Goal: Information Seeking & Learning: Check status

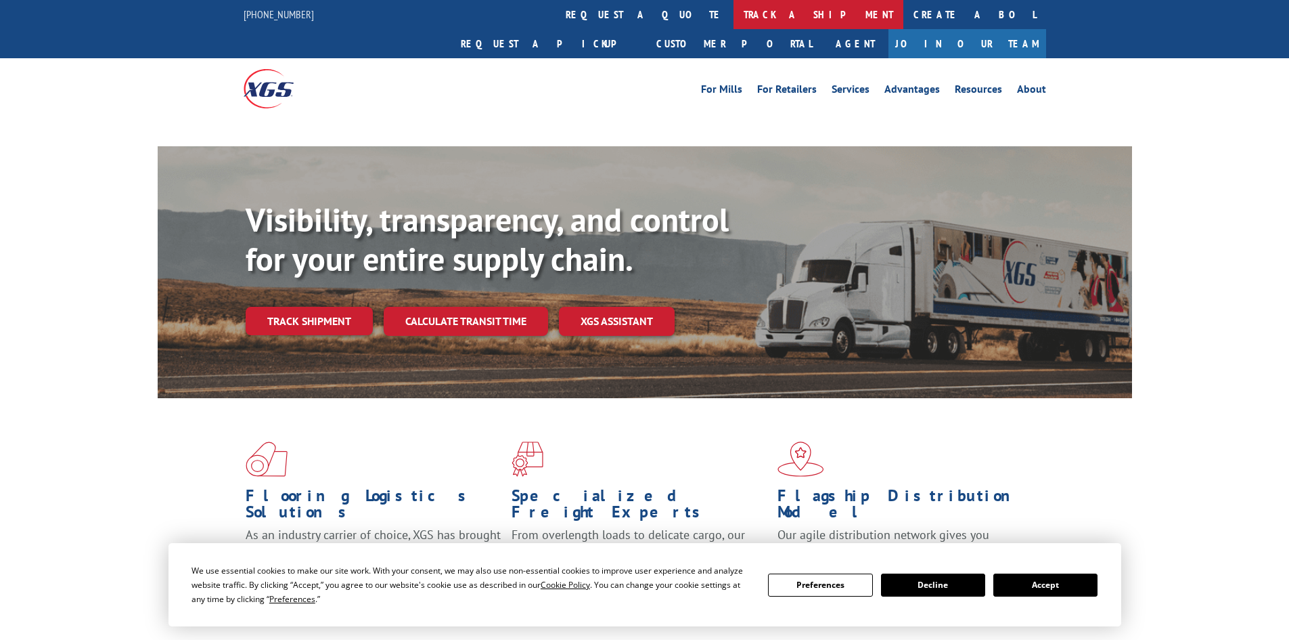
click at [734, 18] on link "track a shipment" at bounding box center [819, 14] width 170 height 29
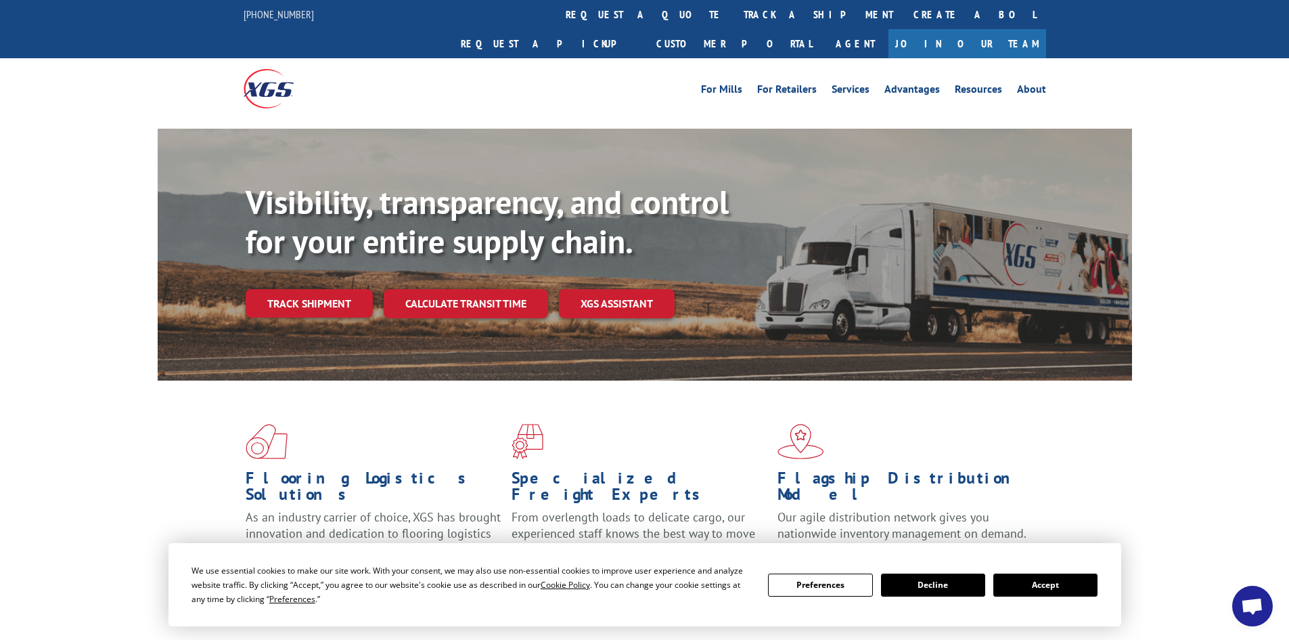
click at [1043, 592] on button "Accept" at bounding box center [1046, 584] width 104 height 23
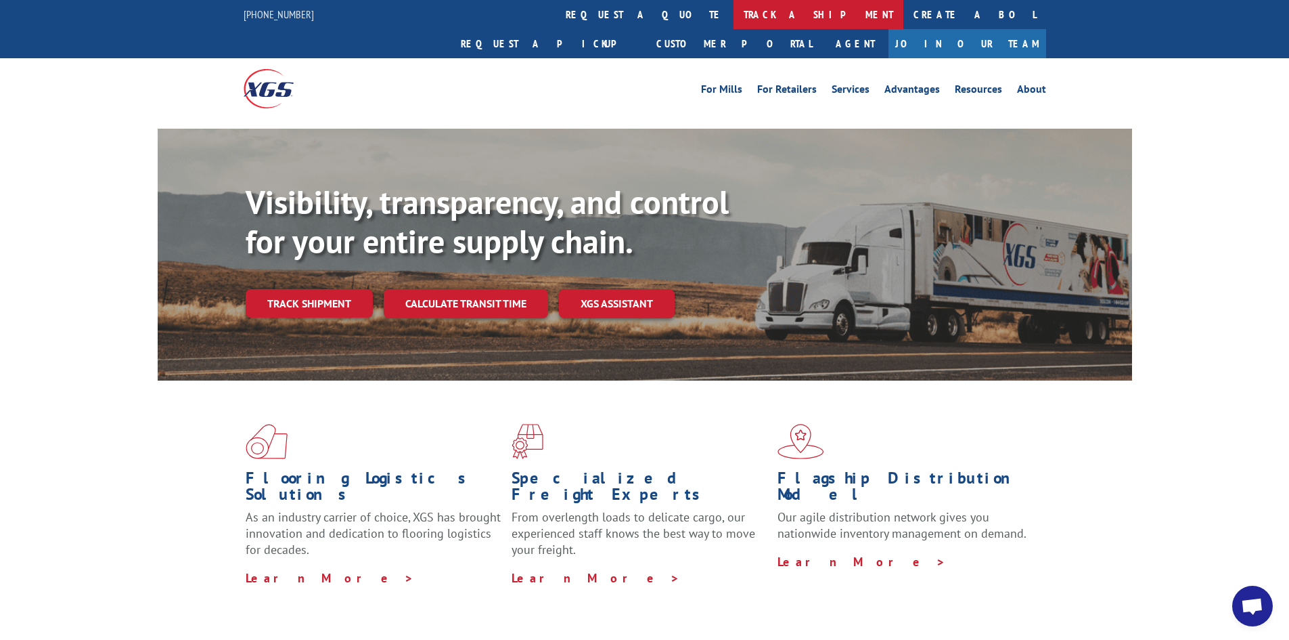
click at [734, 22] on link "track a shipment" at bounding box center [819, 14] width 170 height 29
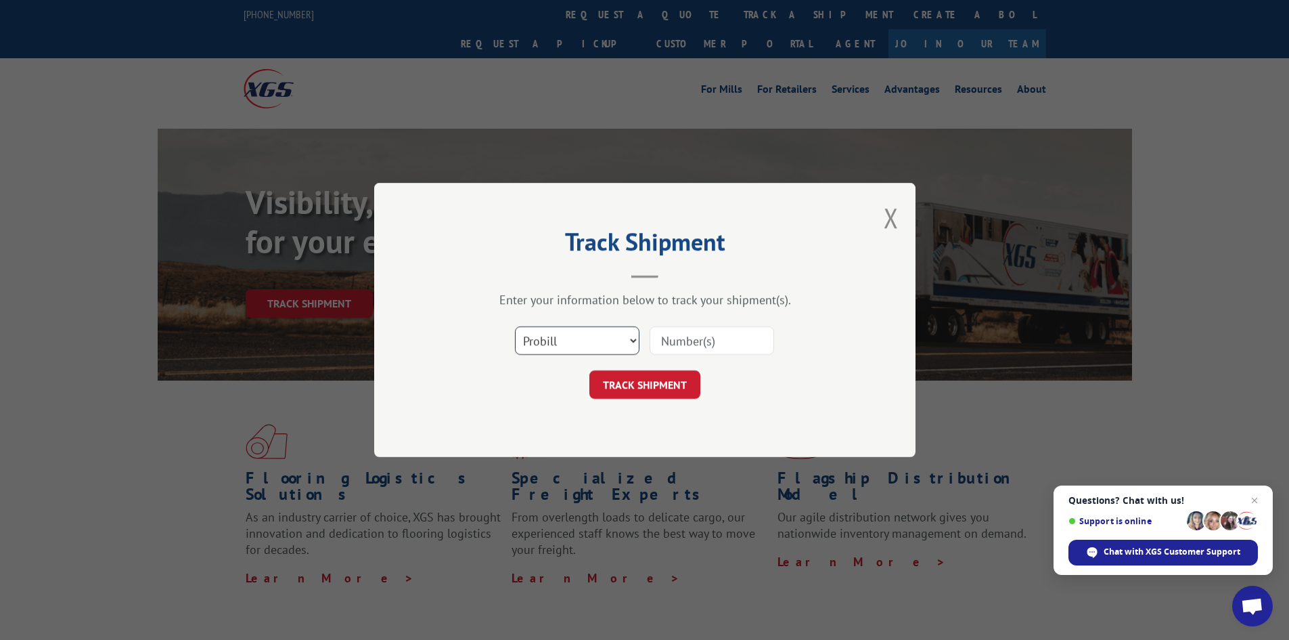
click at [609, 336] on select "Select category... Probill BOL PO" at bounding box center [577, 340] width 125 height 28
select select "bol"
click at [515, 326] on select "Select category... Probill BOL PO" at bounding box center [577, 340] width 125 height 28
click at [752, 347] on input at bounding box center [712, 340] width 125 height 28
paste input "7072915"
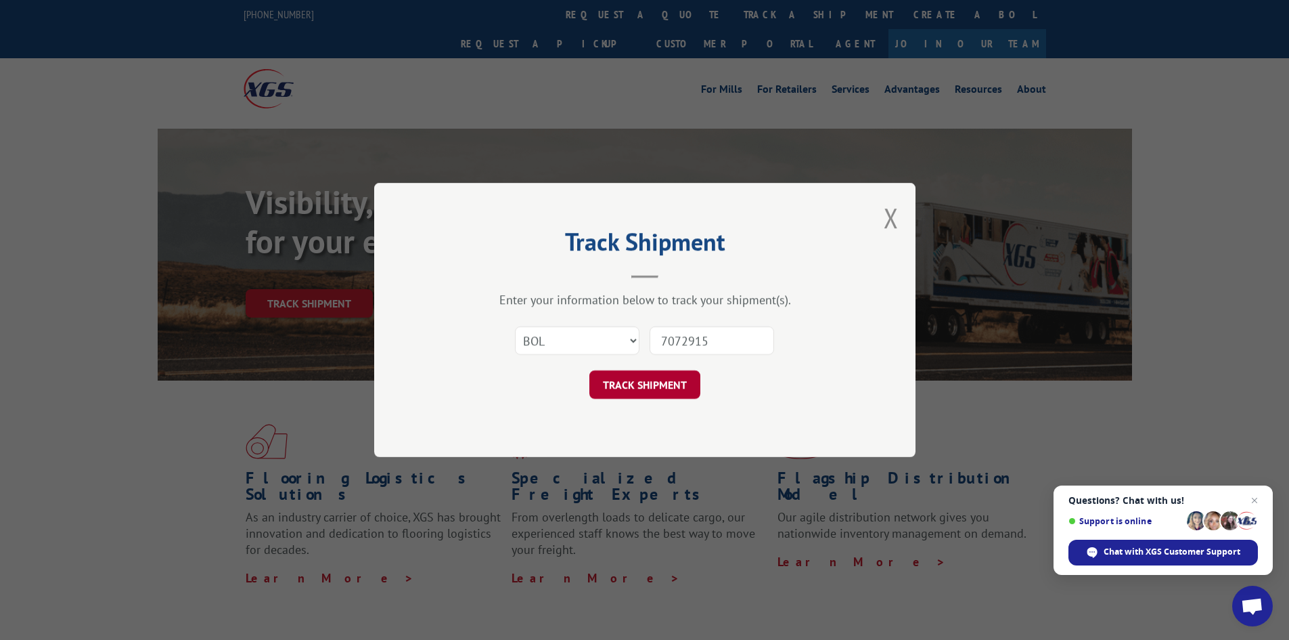
type input "7072915"
click at [675, 382] on button "TRACK SHIPMENT" at bounding box center [644, 384] width 111 height 28
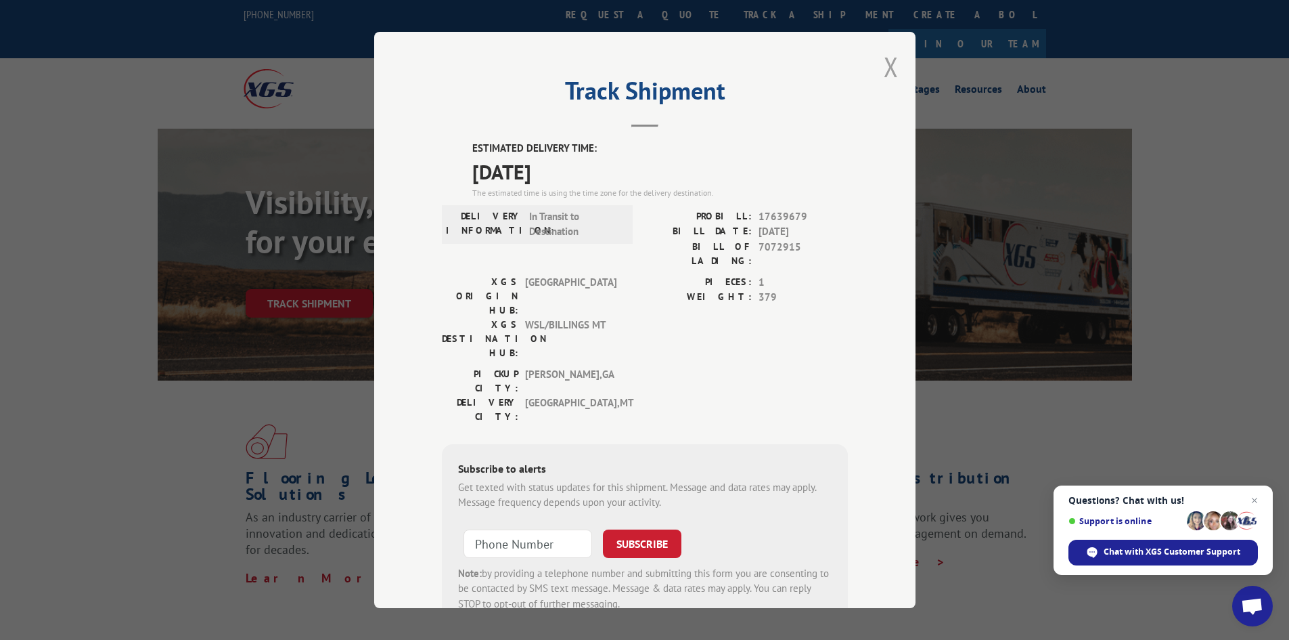
click at [885, 72] on button "Close modal" at bounding box center [891, 67] width 15 height 36
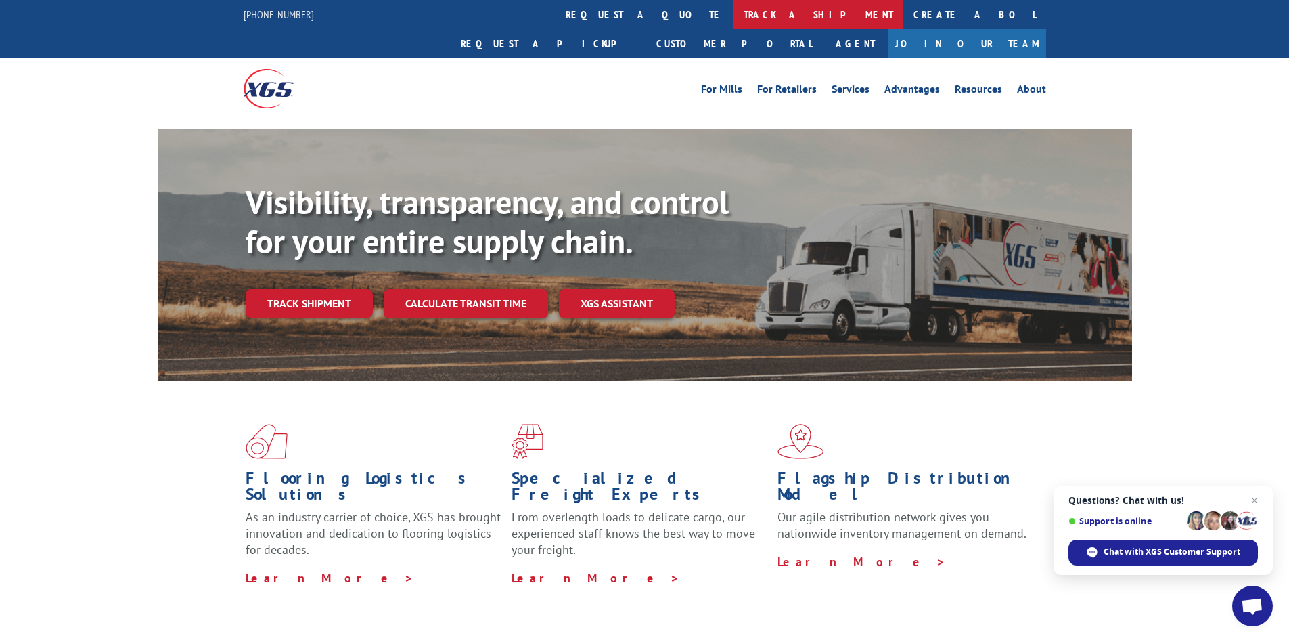
click at [734, 7] on link "track a shipment" at bounding box center [819, 14] width 170 height 29
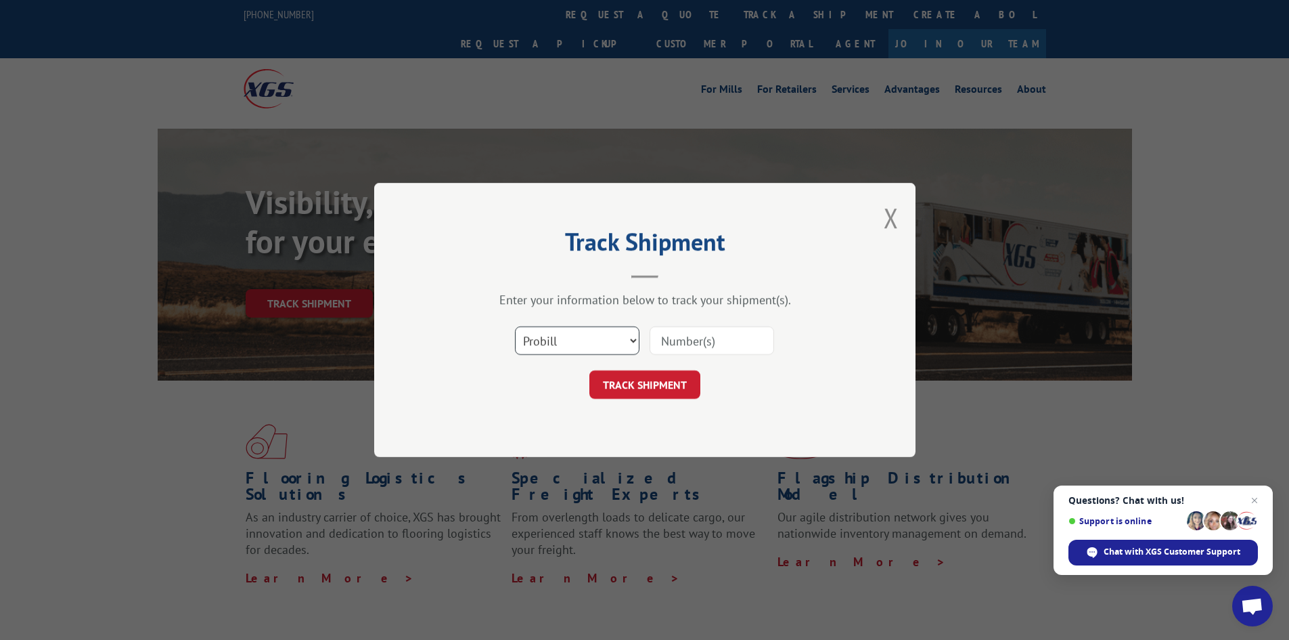
click at [571, 338] on select "Select category... Probill BOL PO" at bounding box center [577, 340] width 125 height 28
select select "bol"
click at [515, 326] on select "Select category... Probill BOL PO" at bounding box center [577, 340] width 125 height 28
click at [716, 355] on input at bounding box center [712, 340] width 125 height 28
paste input "5529245"
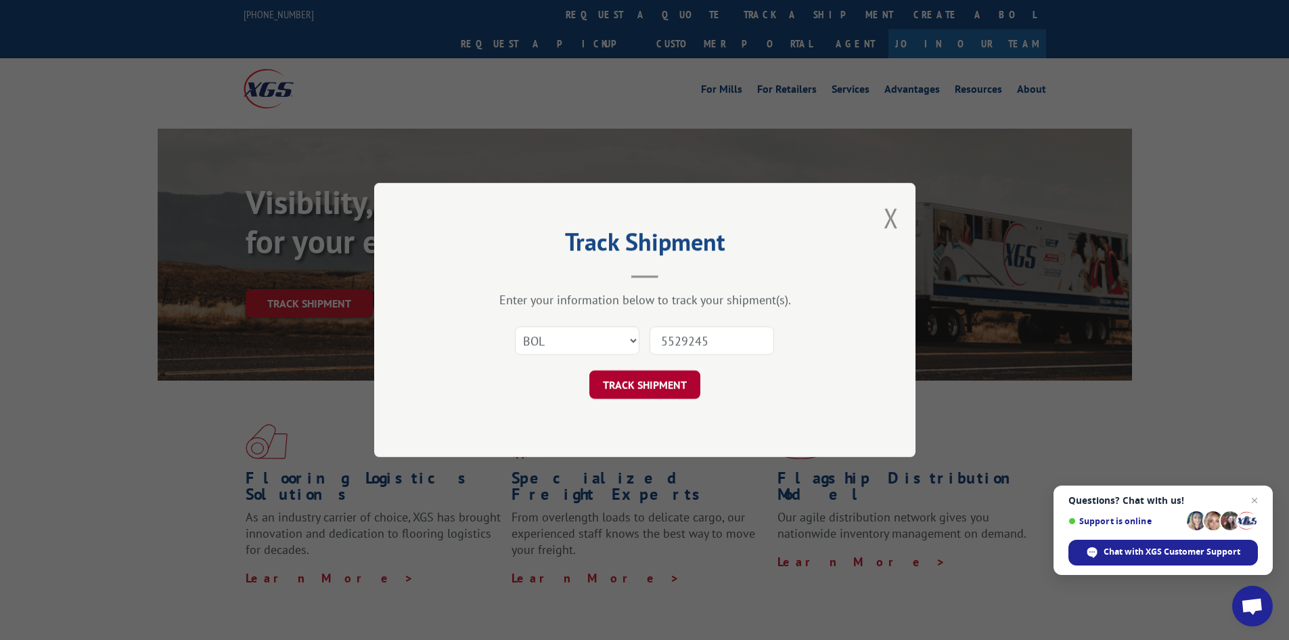
type input "5529245"
click at [665, 384] on button "TRACK SHIPMENT" at bounding box center [644, 384] width 111 height 28
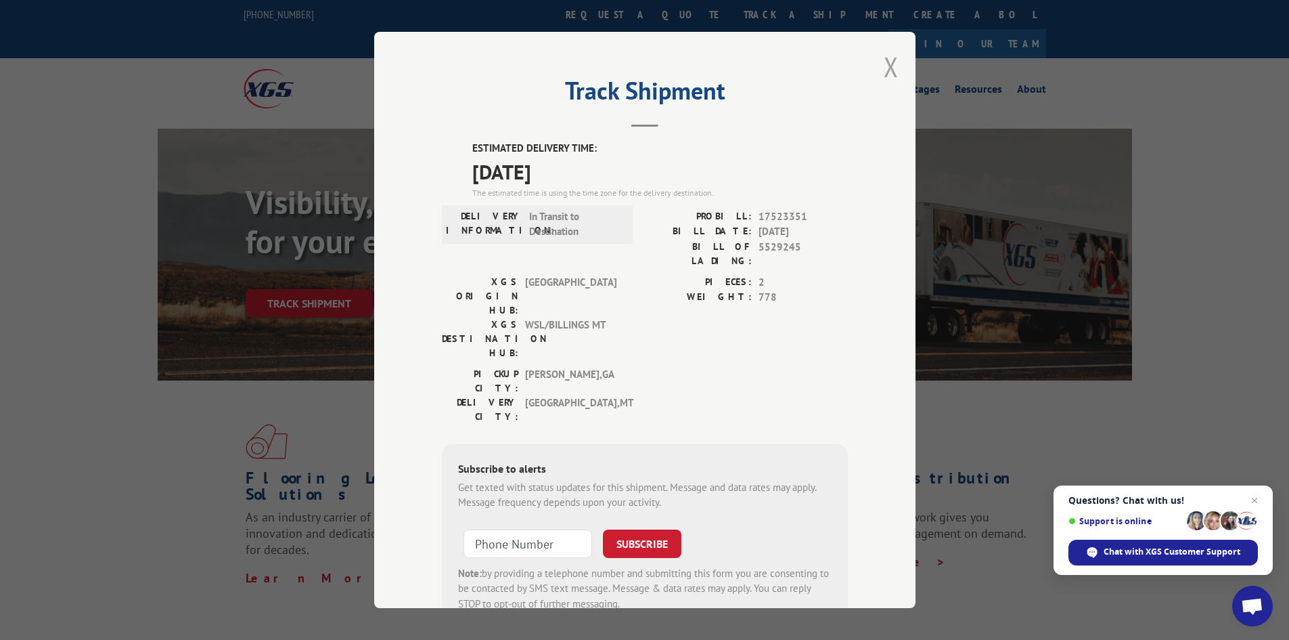
click at [887, 67] on button "Close modal" at bounding box center [891, 67] width 15 height 36
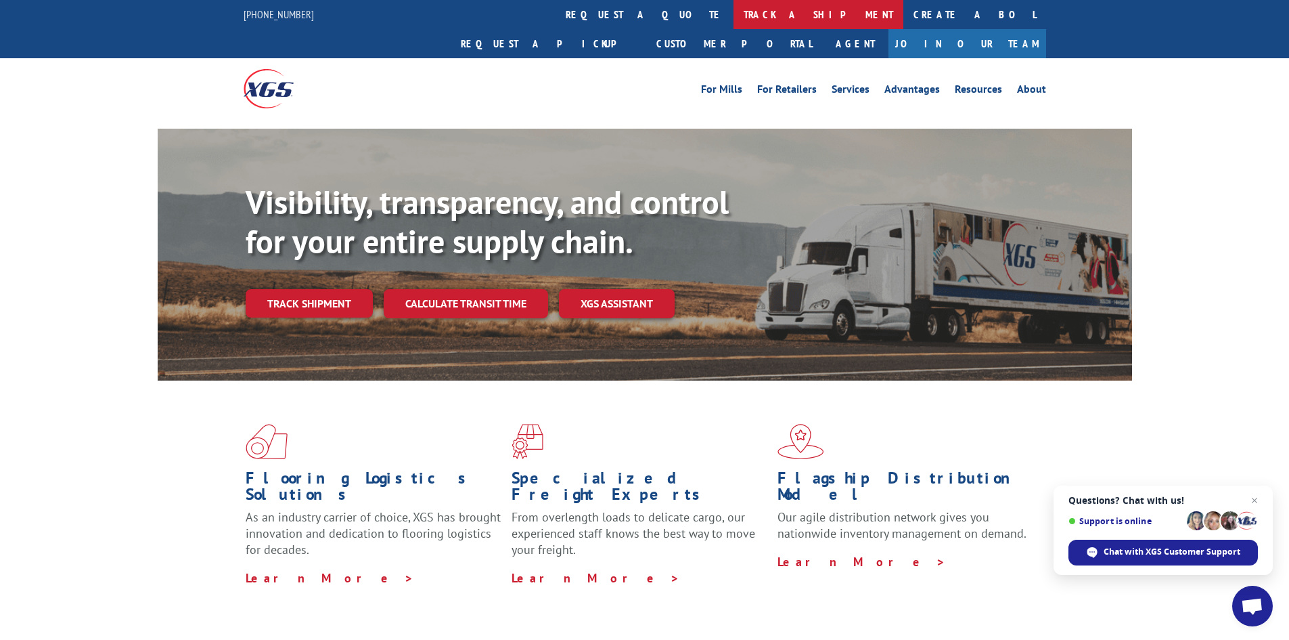
click at [734, 15] on link "track a shipment" at bounding box center [819, 14] width 170 height 29
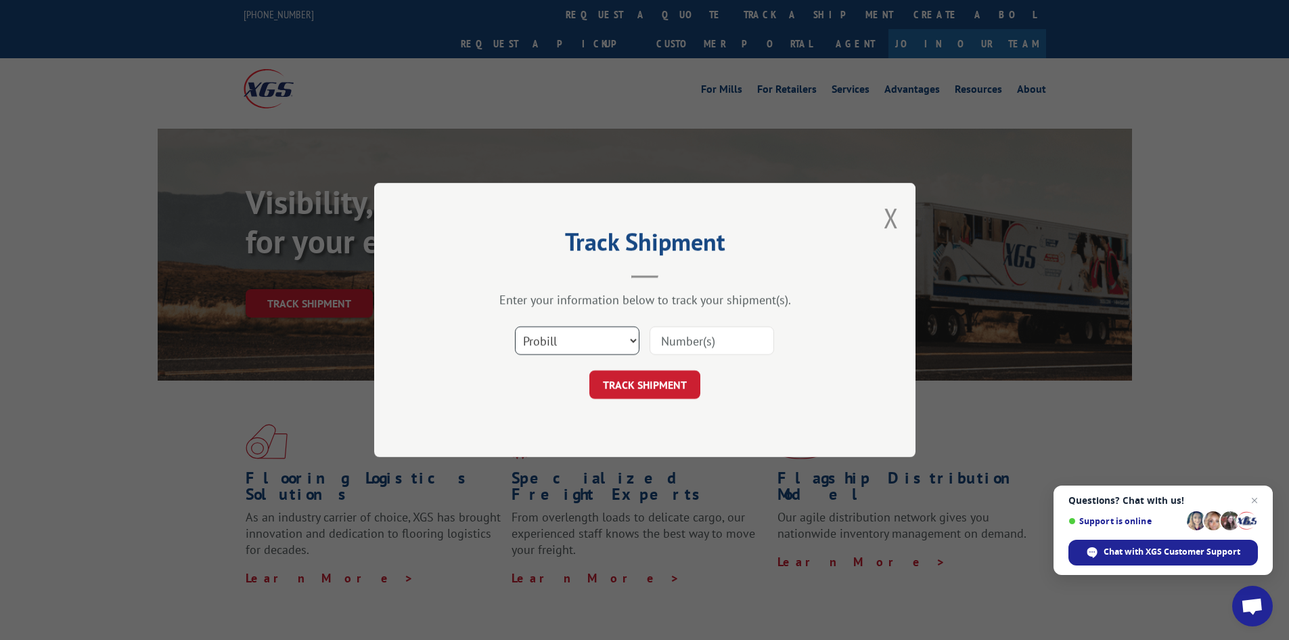
click at [550, 349] on select "Select category... Probill BOL PO" at bounding box center [577, 340] width 125 height 28
select select "bol"
click at [515, 326] on select "Select category... Probill BOL PO" at bounding box center [577, 340] width 125 height 28
click at [684, 353] on input at bounding box center [712, 340] width 125 height 28
paste input "7063364"
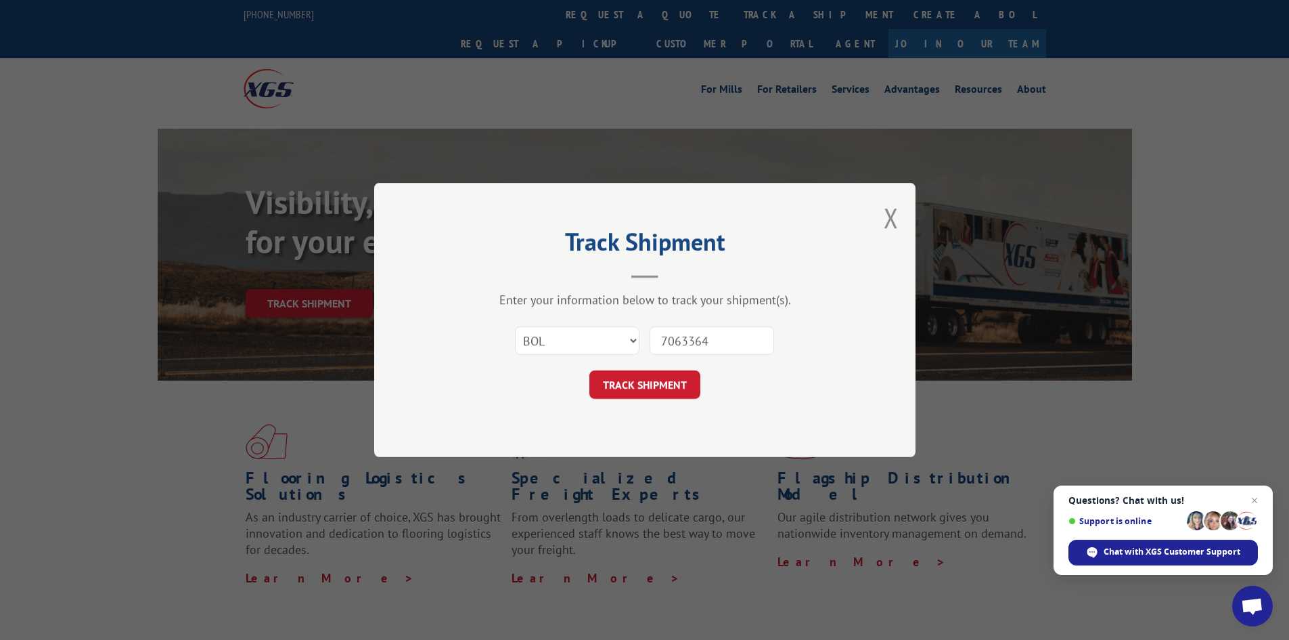
type input "7063364"
click at [664, 380] on button "TRACK SHIPMENT" at bounding box center [644, 384] width 111 height 28
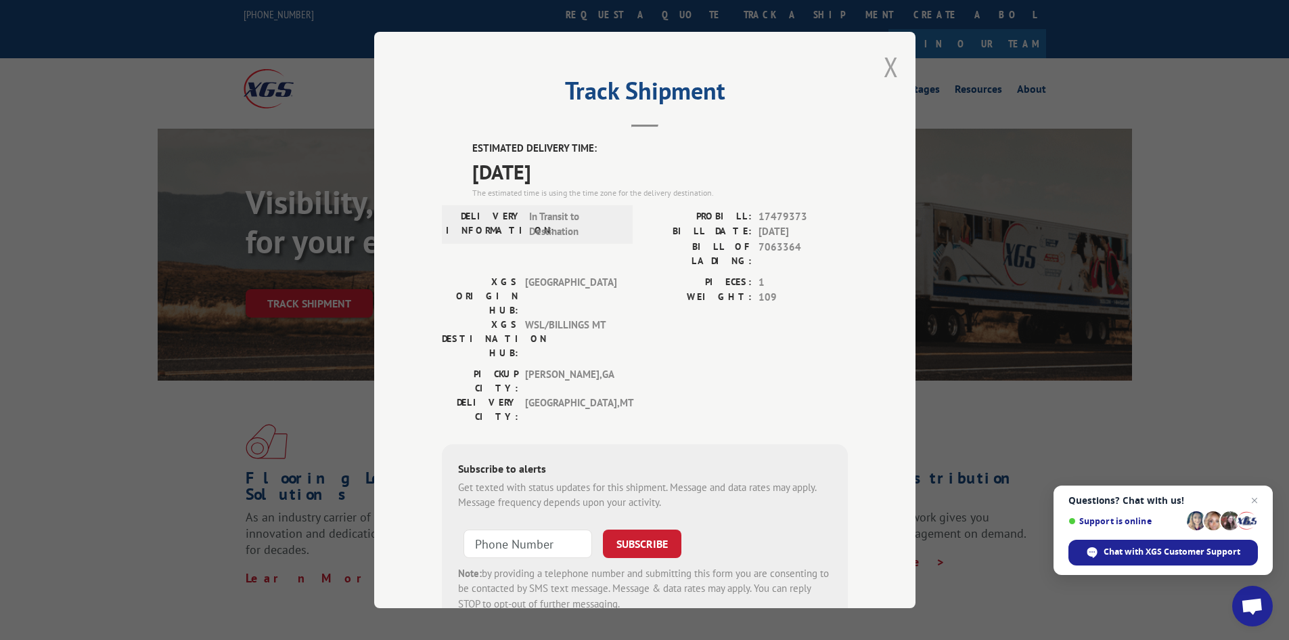
click at [884, 67] on button "Close modal" at bounding box center [891, 67] width 15 height 36
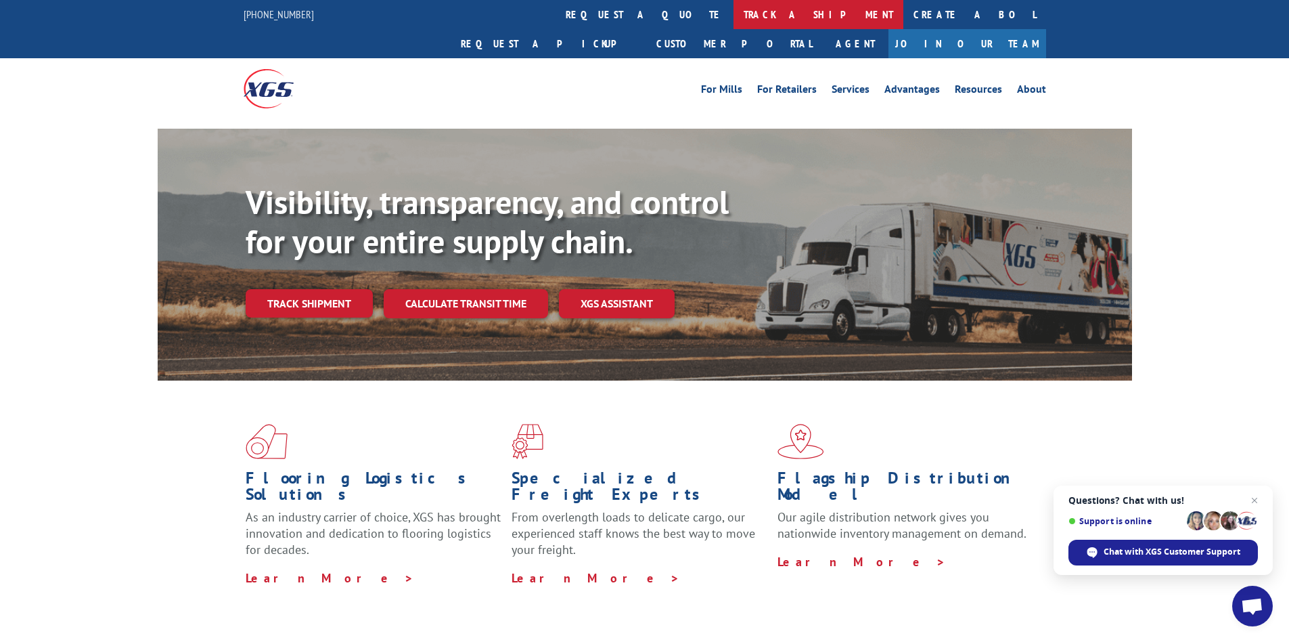
click at [734, 5] on link "track a shipment" at bounding box center [819, 14] width 170 height 29
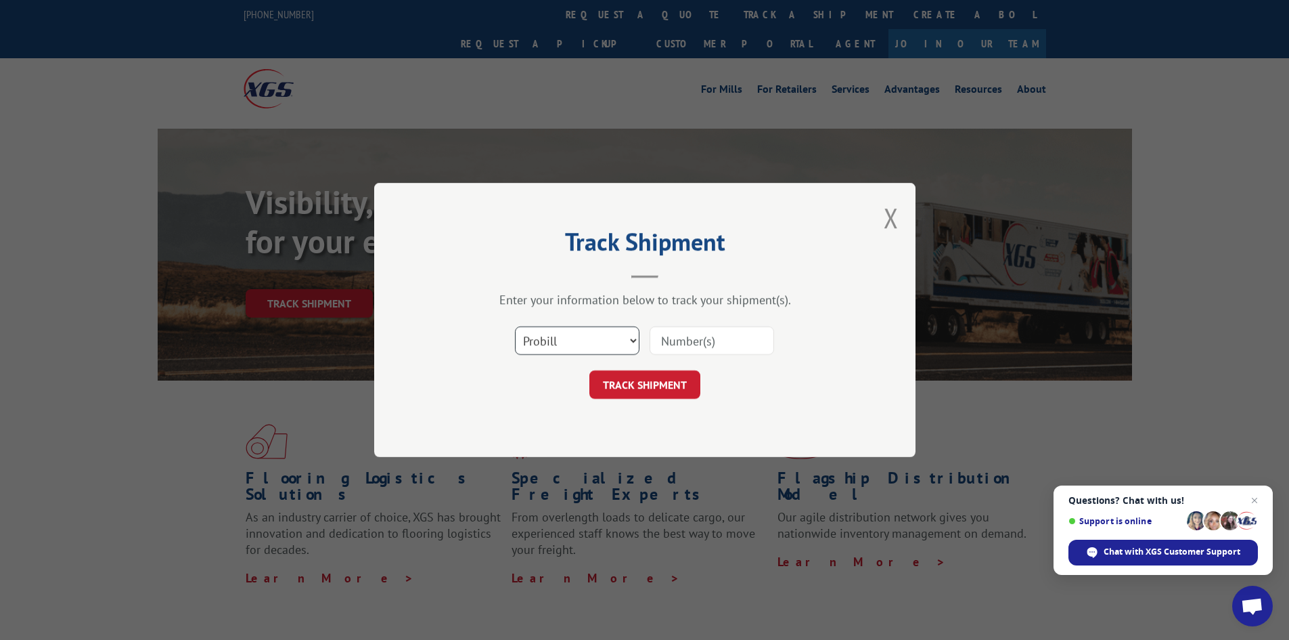
drag, startPoint x: 576, startPoint y: 332, endPoint x: 573, endPoint y: 340, distance: 9.2
click at [576, 332] on select "Select category... Probill BOL PO" at bounding box center [577, 340] width 125 height 28
select select "bol"
click at [515, 326] on select "Select category... Probill BOL PO" at bounding box center [577, 340] width 125 height 28
click at [698, 348] on input at bounding box center [712, 340] width 125 height 28
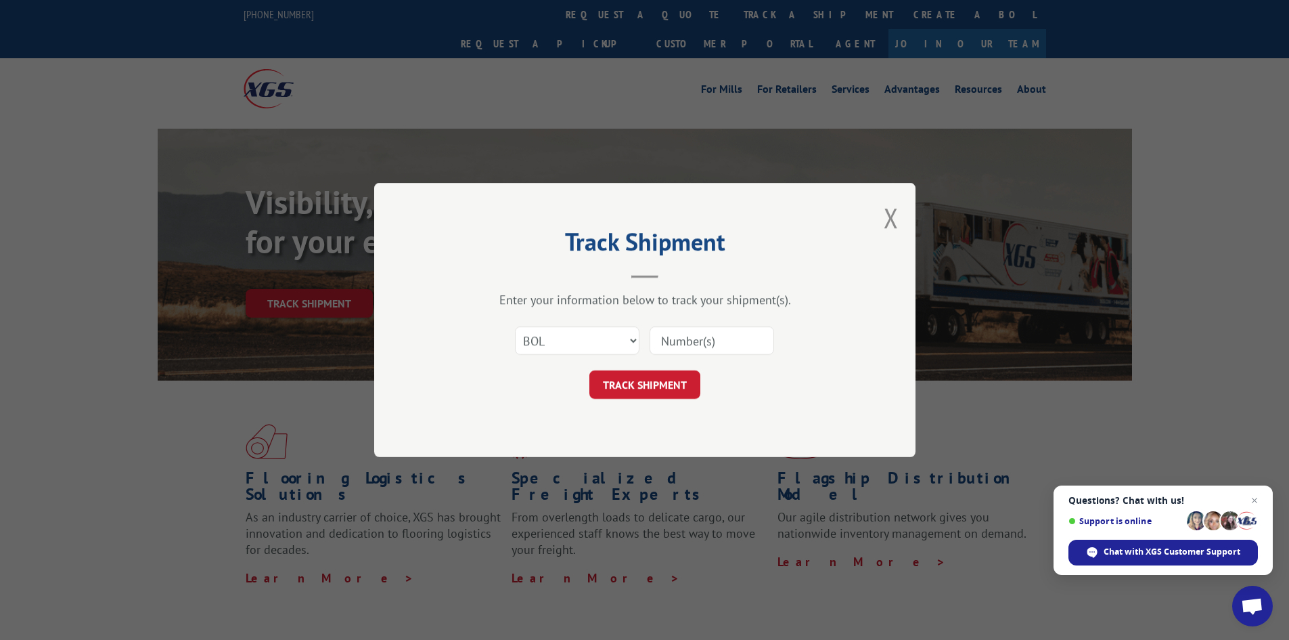
paste input "5590593"
type input "5590593"
drag, startPoint x: 654, startPoint y: 384, endPoint x: 776, endPoint y: 204, distance: 217.0
click at [655, 384] on button "TRACK SHIPMENT" at bounding box center [644, 384] width 111 height 28
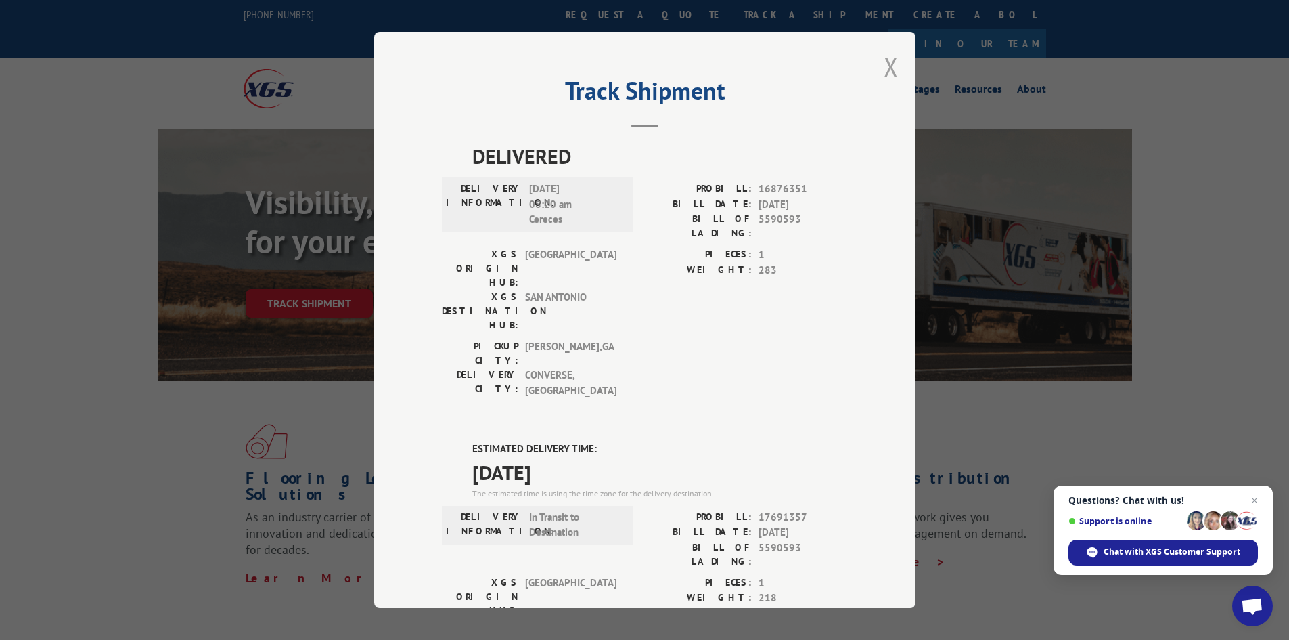
click at [884, 64] on button "Close modal" at bounding box center [891, 67] width 15 height 36
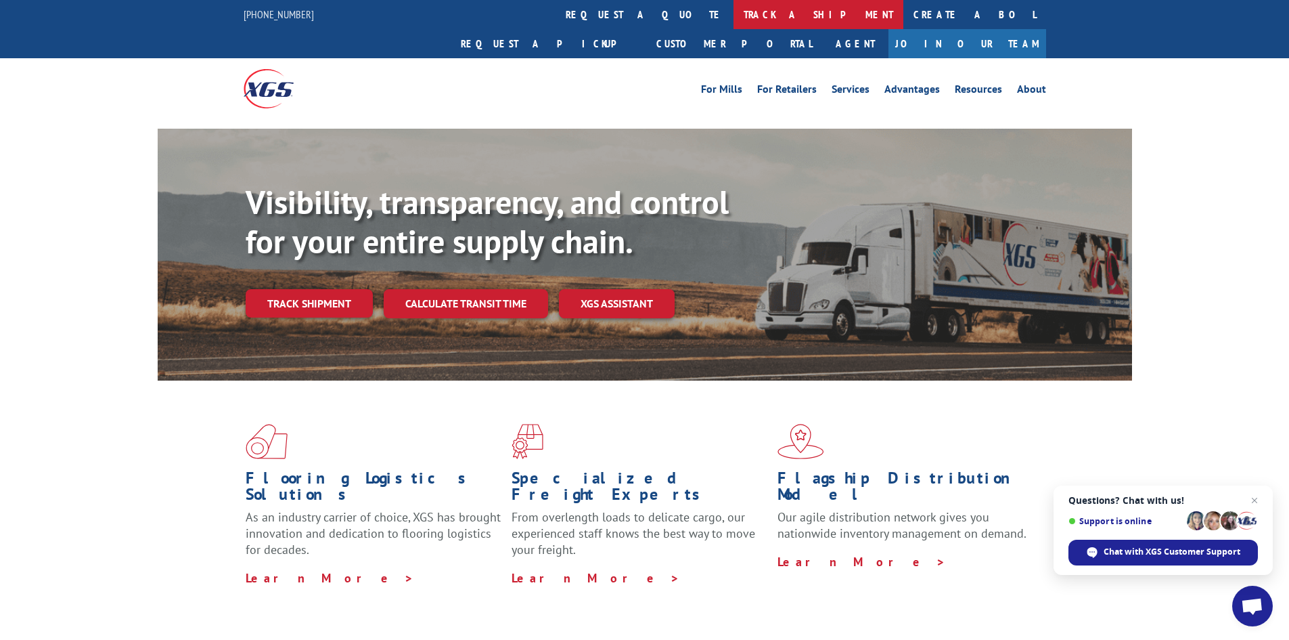
click at [734, 14] on link "track a shipment" at bounding box center [819, 14] width 170 height 29
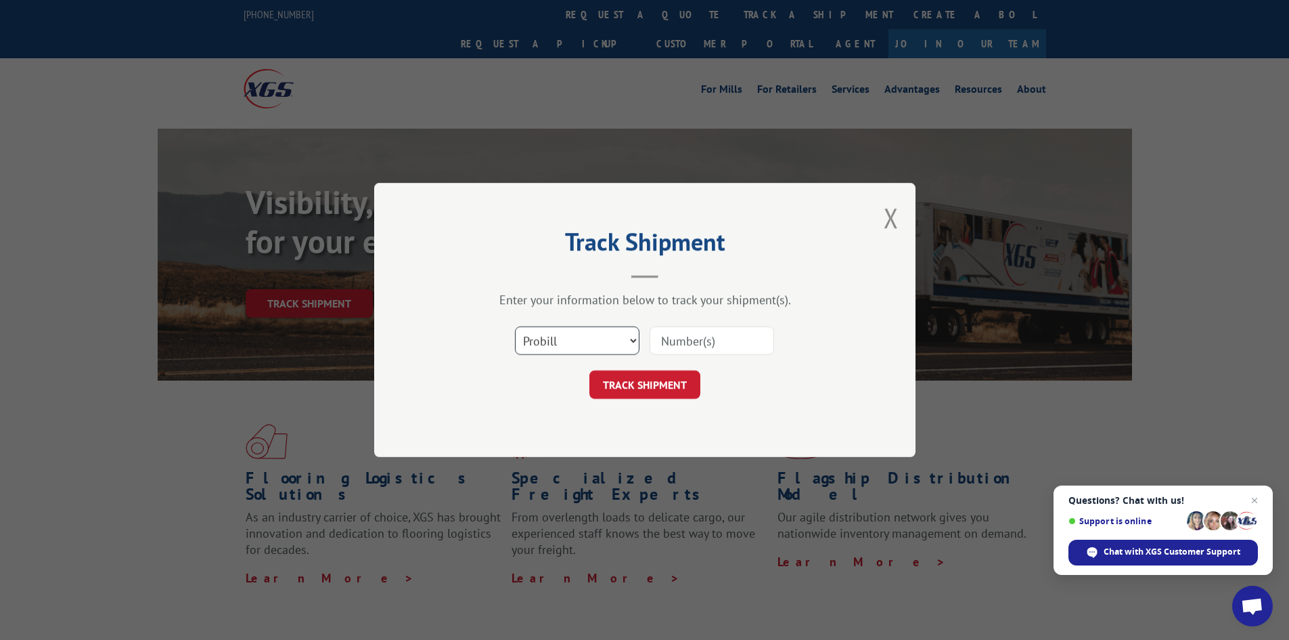
click at [569, 349] on select "Select category... Probill BOL PO" at bounding box center [577, 340] width 125 height 28
select select "bol"
click at [515, 326] on select "Select category... Probill BOL PO" at bounding box center [577, 340] width 125 height 28
click at [676, 334] on input at bounding box center [712, 340] width 125 height 28
paste input "6775899"
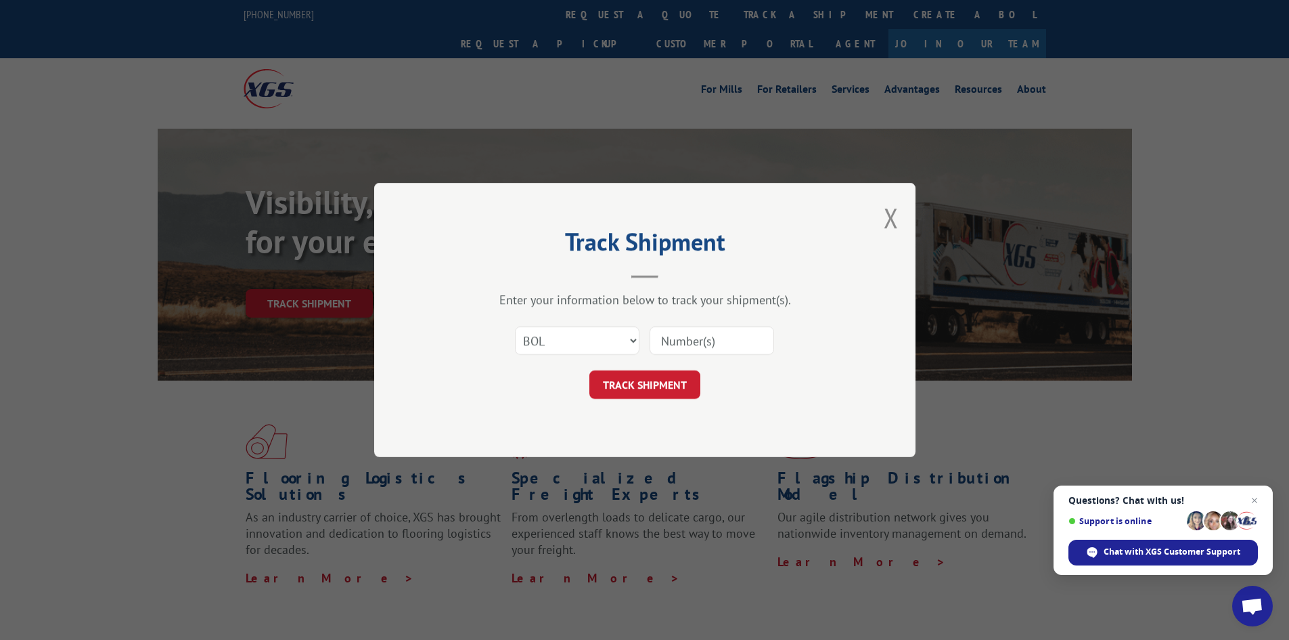
type input "6775899"
click at [644, 397] on button "TRACK SHIPMENT" at bounding box center [644, 384] width 111 height 28
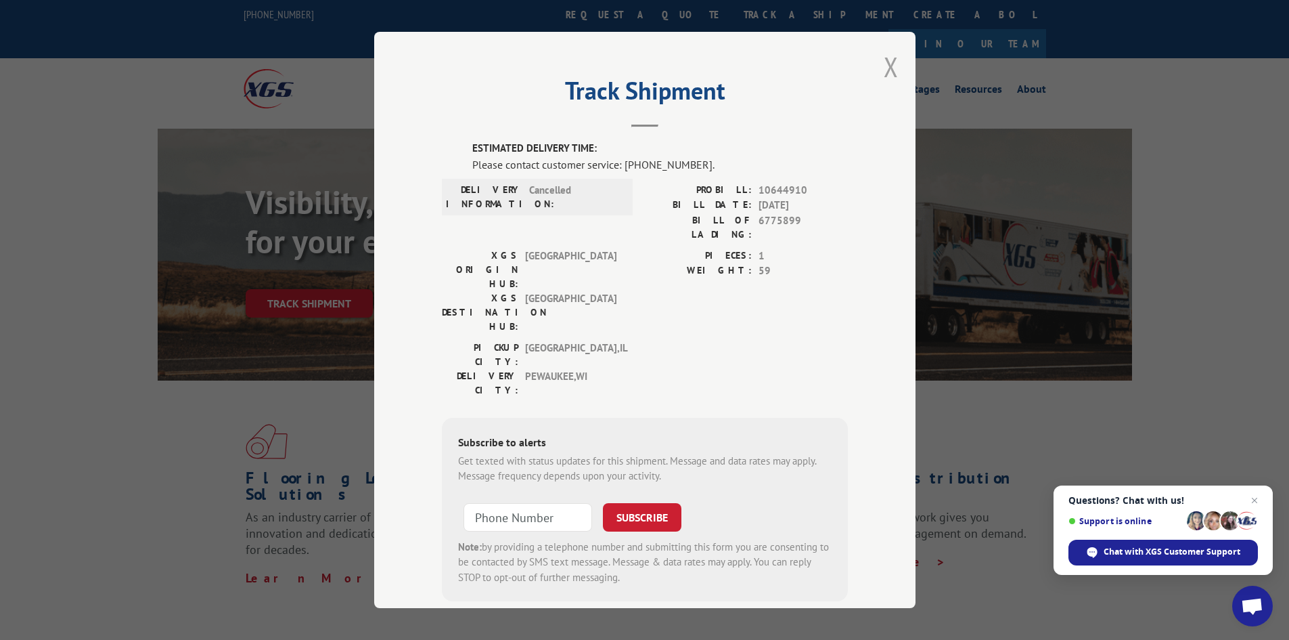
click at [884, 63] on button "Close modal" at bounding box center [891, 67] width 15 height 36
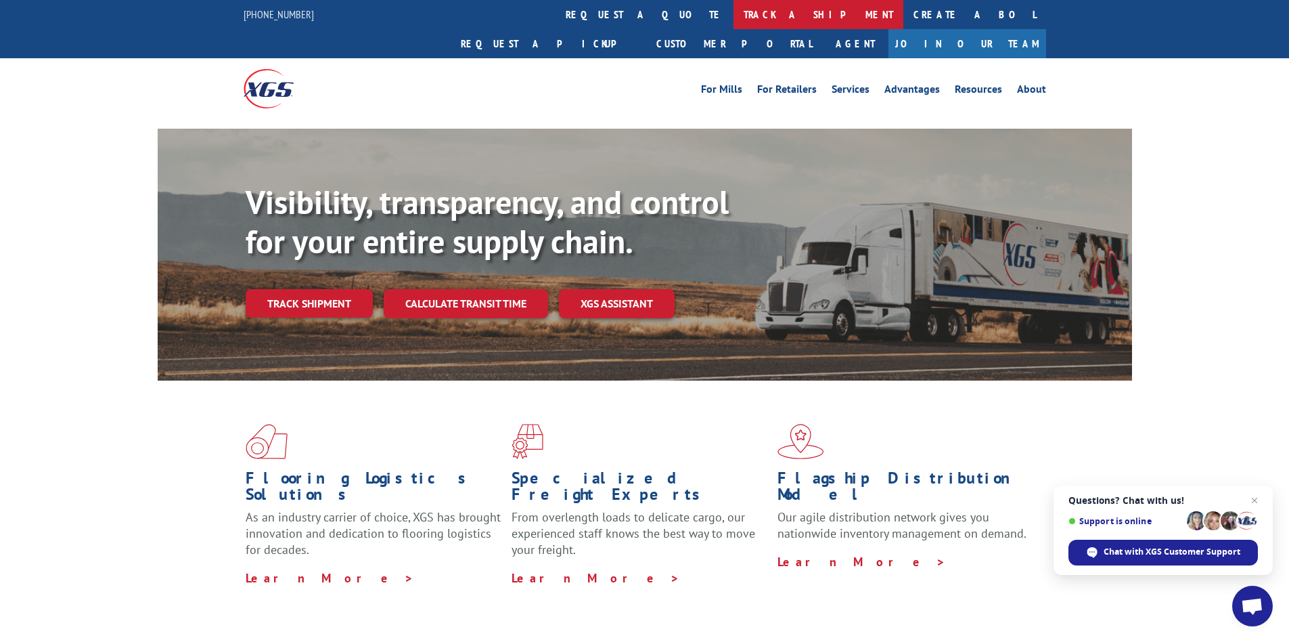
click at [734, 13] on link "track a shipment" at bounding box center [819, 14] width 170 height 29
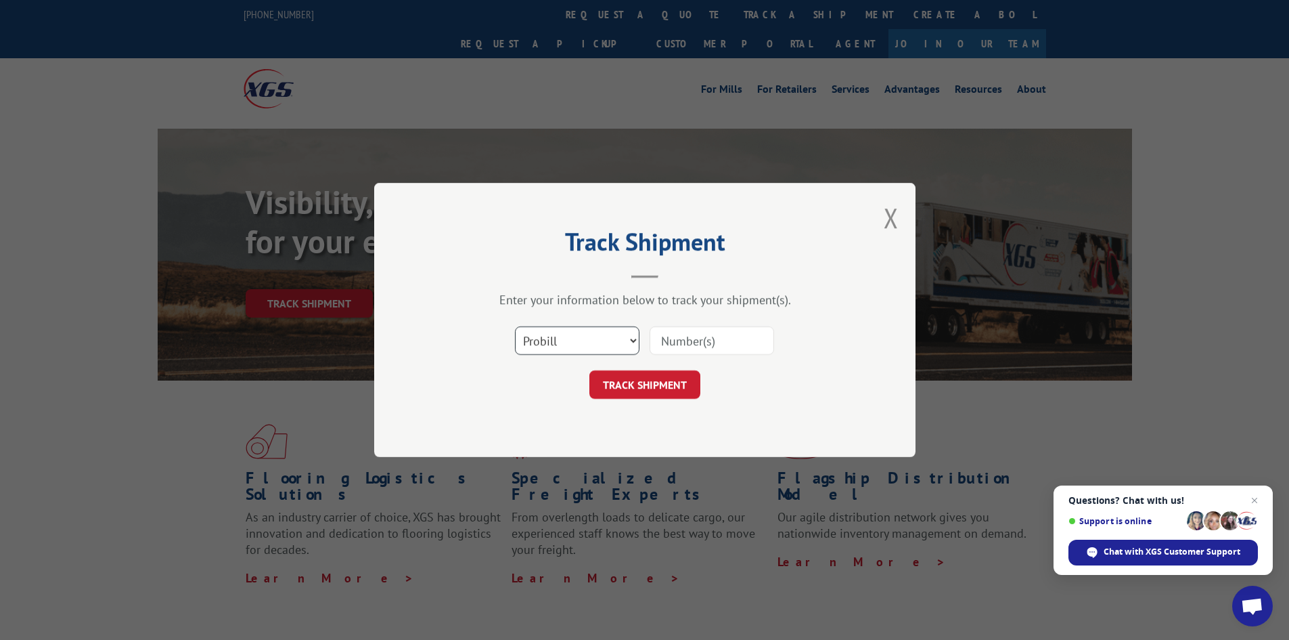
click at [536, 349] on select "Select category... Probill BOL PO" at bounding box center [577, 340] width 125 height 28
select select "bol"
click at [515, 326] on select "Select category... Probill BOL PO" at bounding box center [577, 340] width 125 height 28
click at [686, 340] on input at bounding box center [712, 340] width 125 height 28
paste input "5603979"
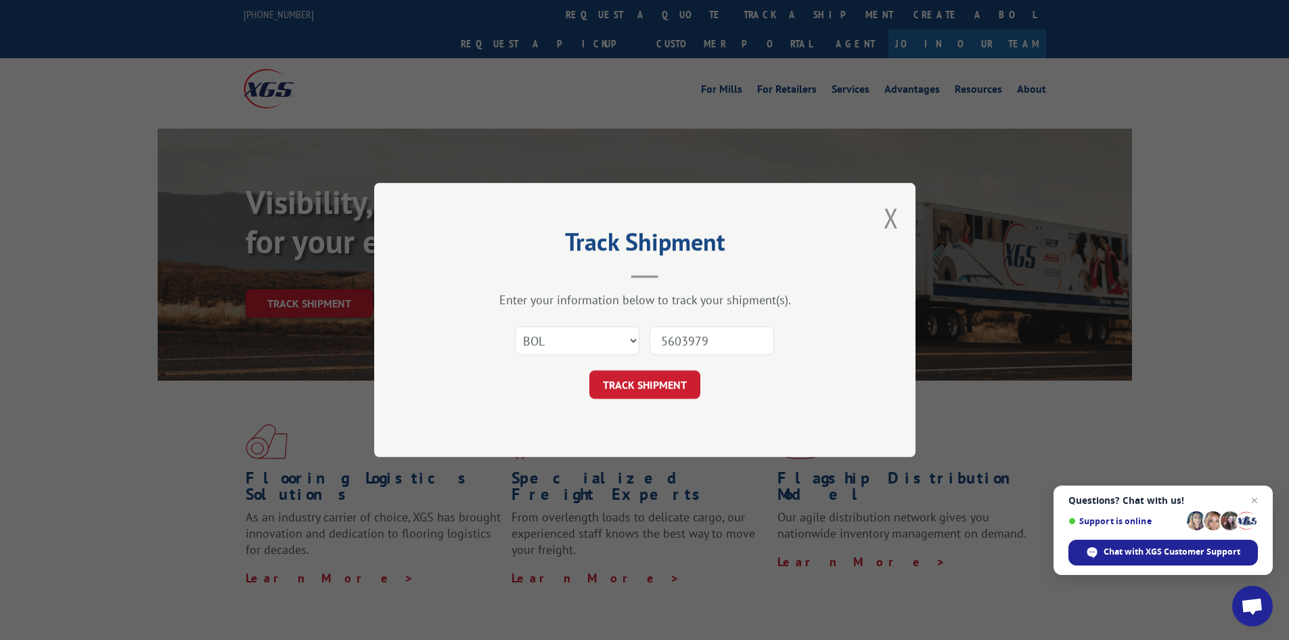
type input "5603979"
click at [589, 370] on button "TRACK SHIPMENT" at bounding box center [644, 384] width 111 height 28
